Goal: Task Accomplishment & Management: Understand process/instructions

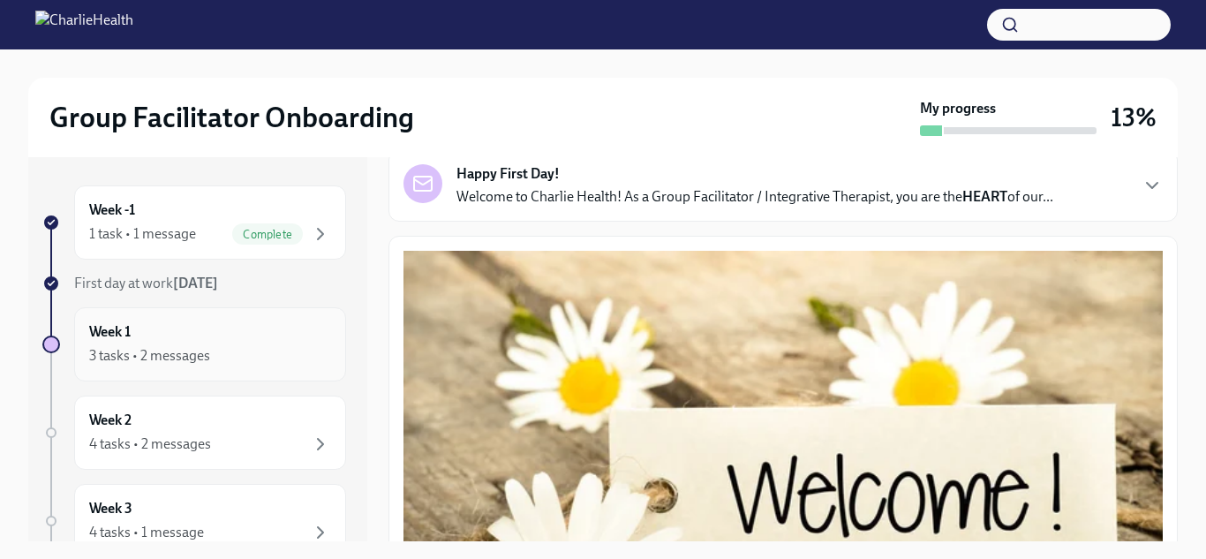
scroll to position [115, 0]
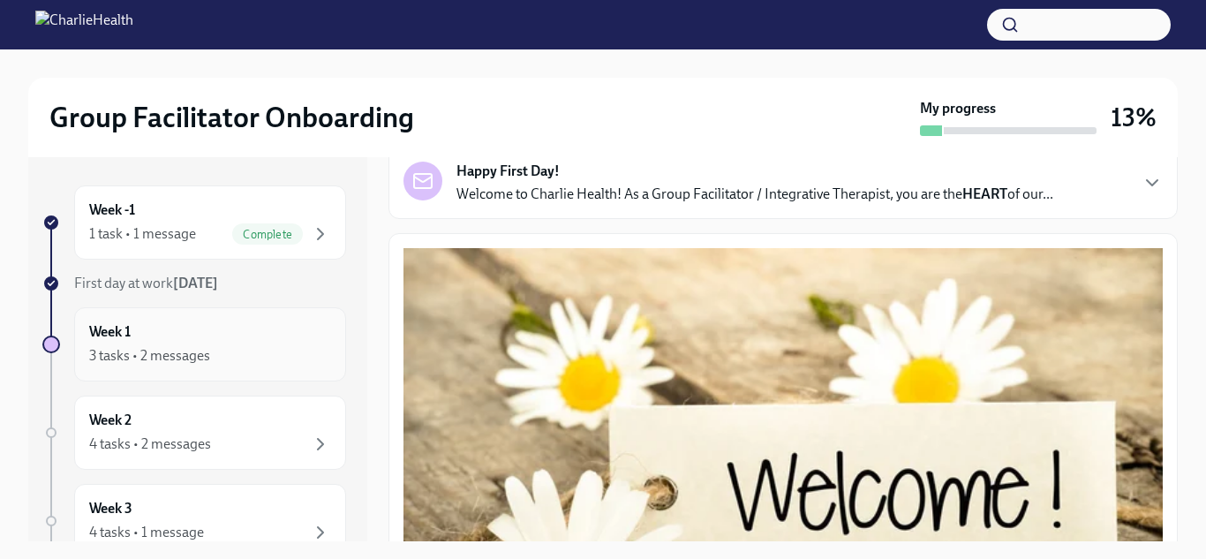
click at [219, 338] on div "Week 1 3 tasks • 2 messages" at bounding box center [210, 344] width 242 height 44
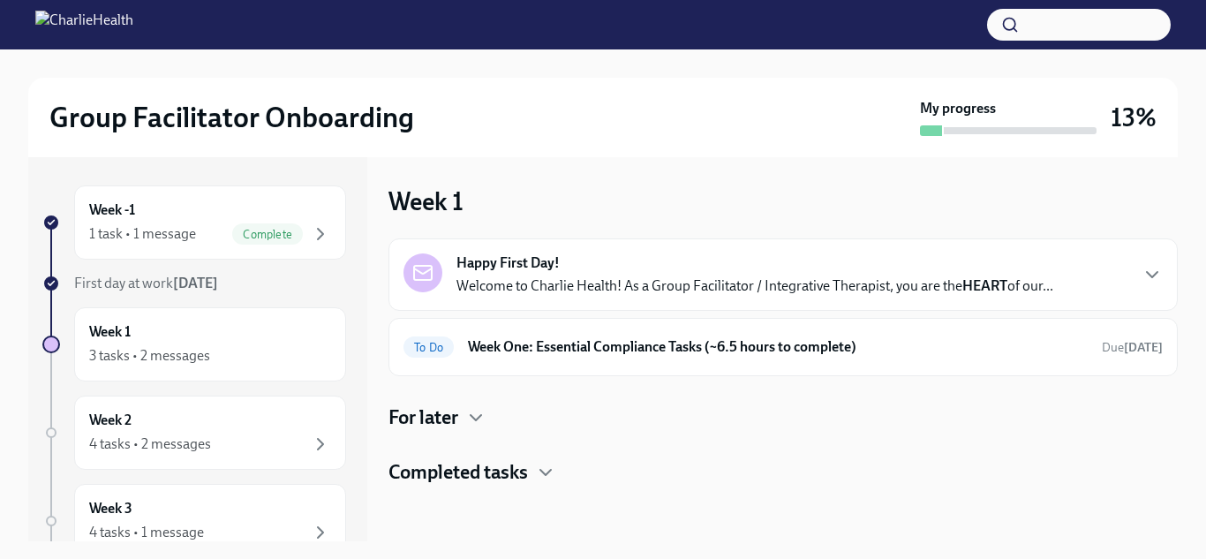
click at [503, 482] on h4 "Completed tasks" at bounding box center [459, 472] width 140 height 26
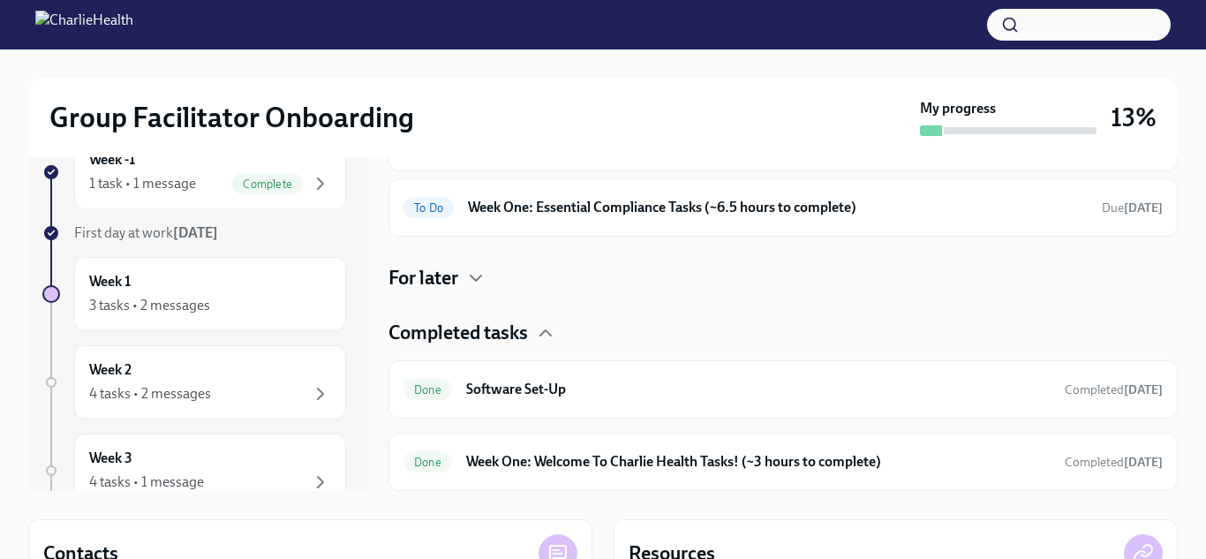
scroll to position [49, 0]
click at [649, 217] on h6 "Week One: Essential Compliance Tasks (~6.5 hours to complete)" at bounding box center [778, 208] width 620 height 19
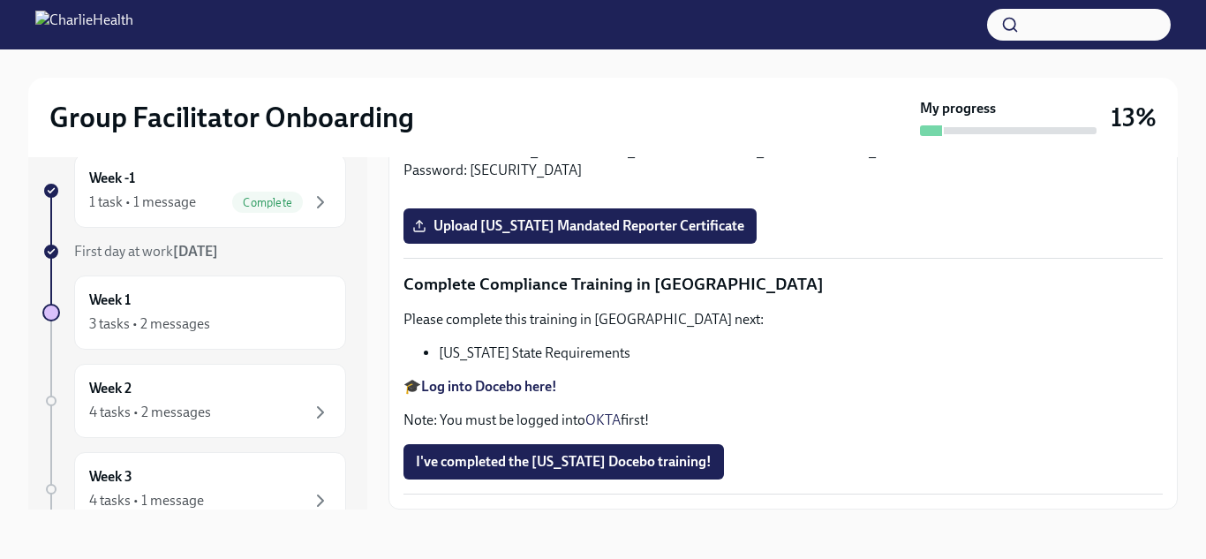
scroll to position [3870, 0]
click at [895, 194] on button "Zoom image" at bounding box center [783, 194] width 759 height 0
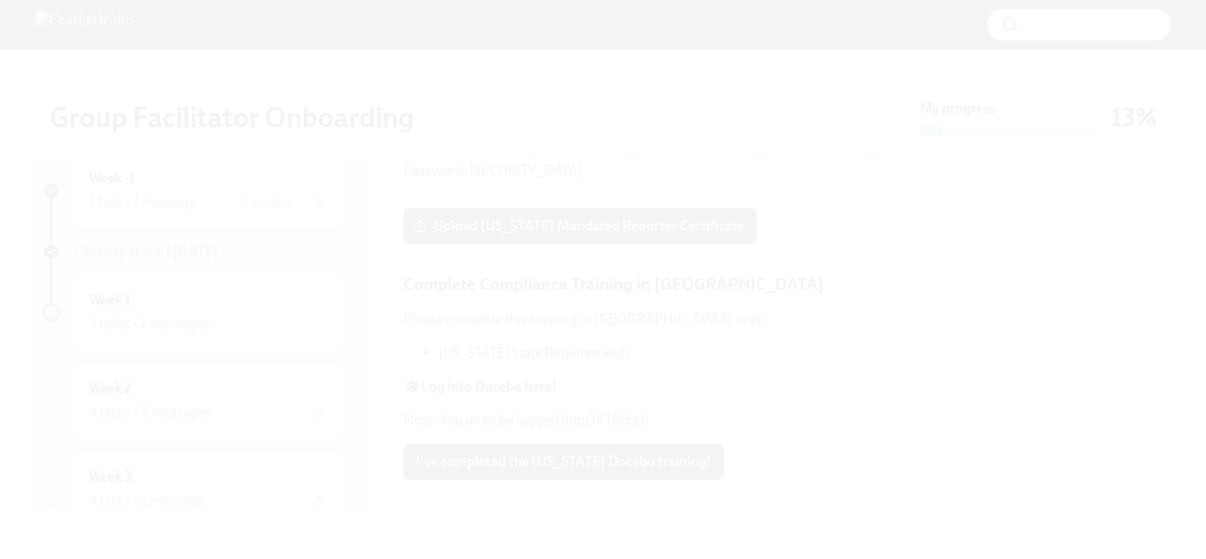
click at [1144, 216] on button "Unzoom image" at bounding box center [603, 279] width 1206 height 559
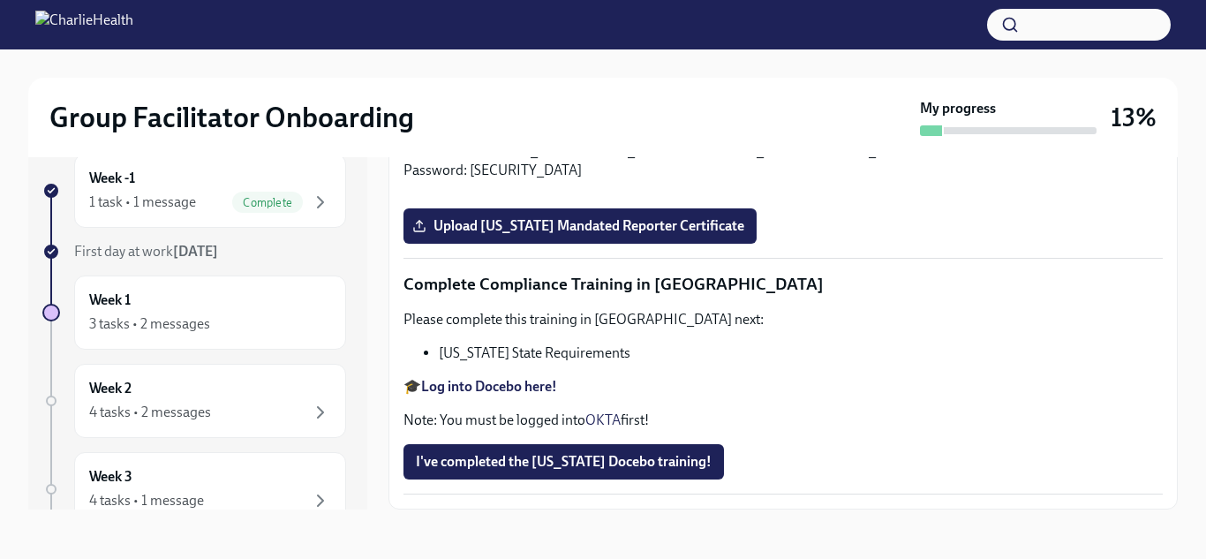
scroll to position [3214, 0]
click at [484, 140] on strong "Log into Relias here" at bounding box center [481, 131] width 120 height 17
drag, startPoint x: 653, startPoint y: 397, endPoint x: 948, endPoint y: 404, distance: 295.0
click at [948, 108] on p "Please complete the Relias course titled "Mandatory [MEDICAL_DATA] Reporting in…" at bounding box center [783, 88] width 759 height 39
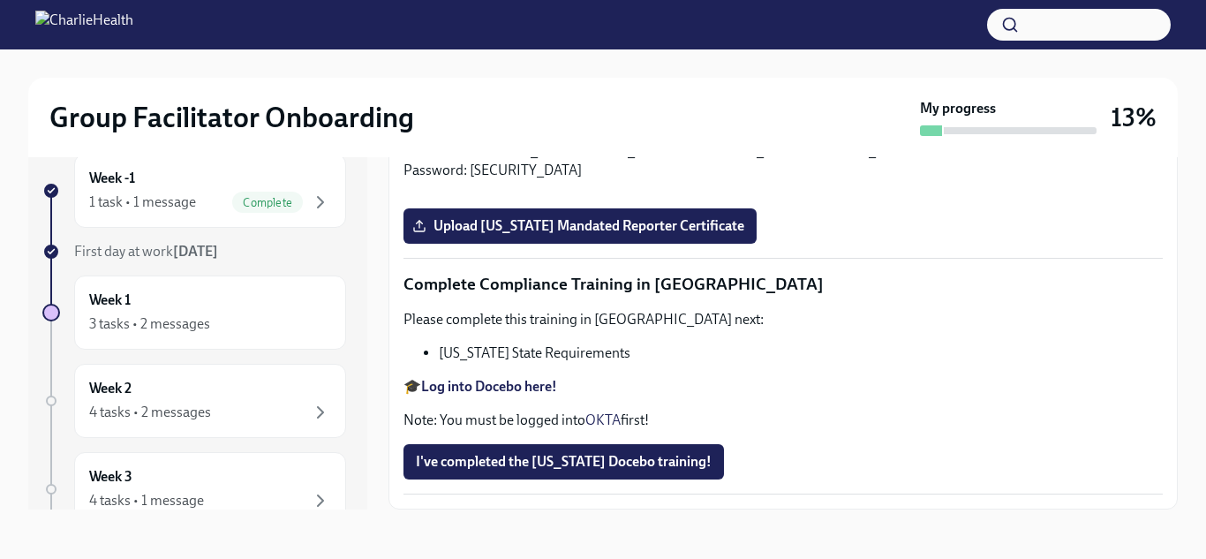
copy p "Mandatory [MEDICAL_DATA] Reporting in [US_STATE]"
